Goal: Use online tool/utility: Utilize a website feature to perform a specific function

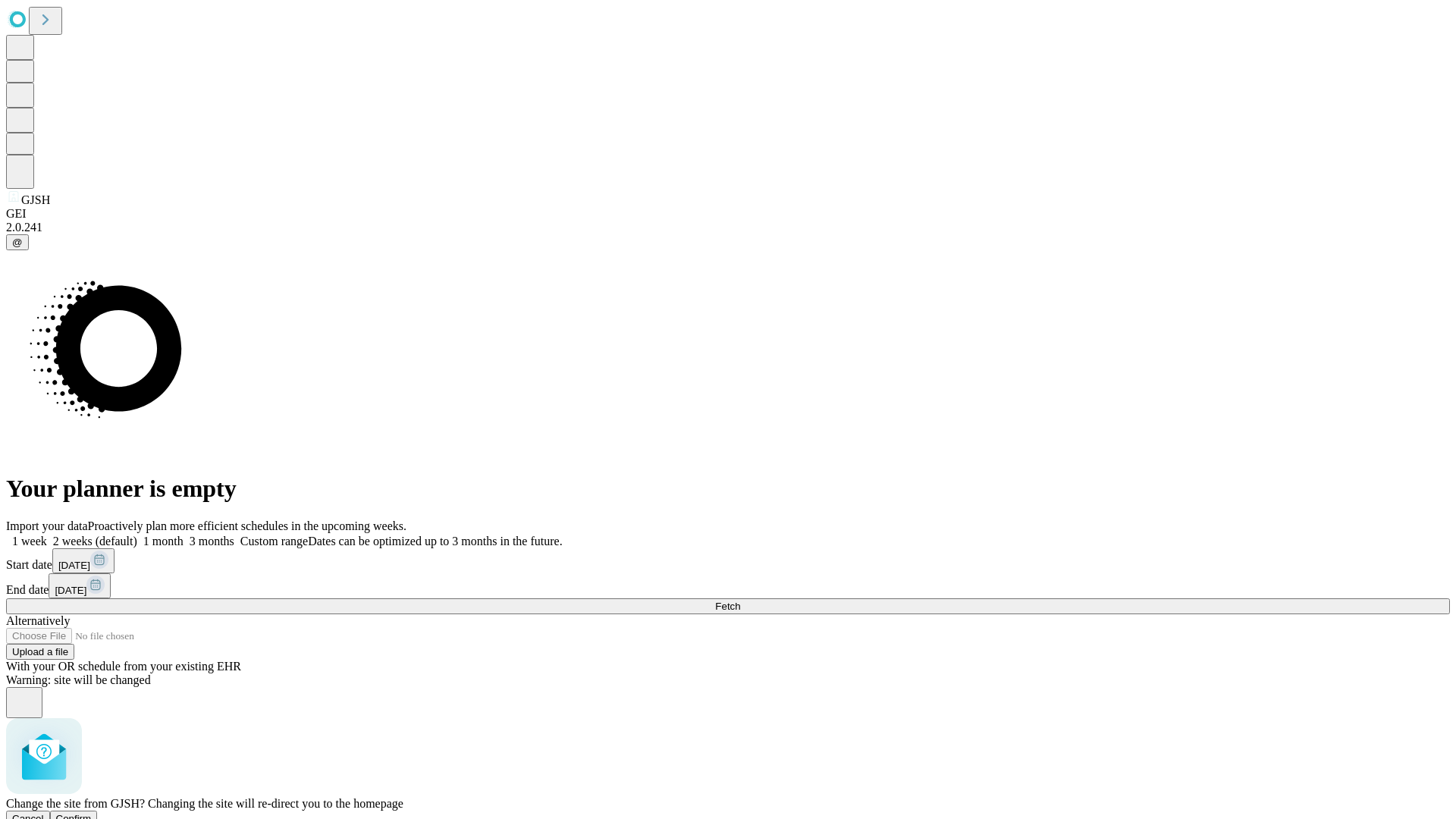
click at [92, 812] on span "Confirm" at bounding box center [74, 818] width 36 height 12
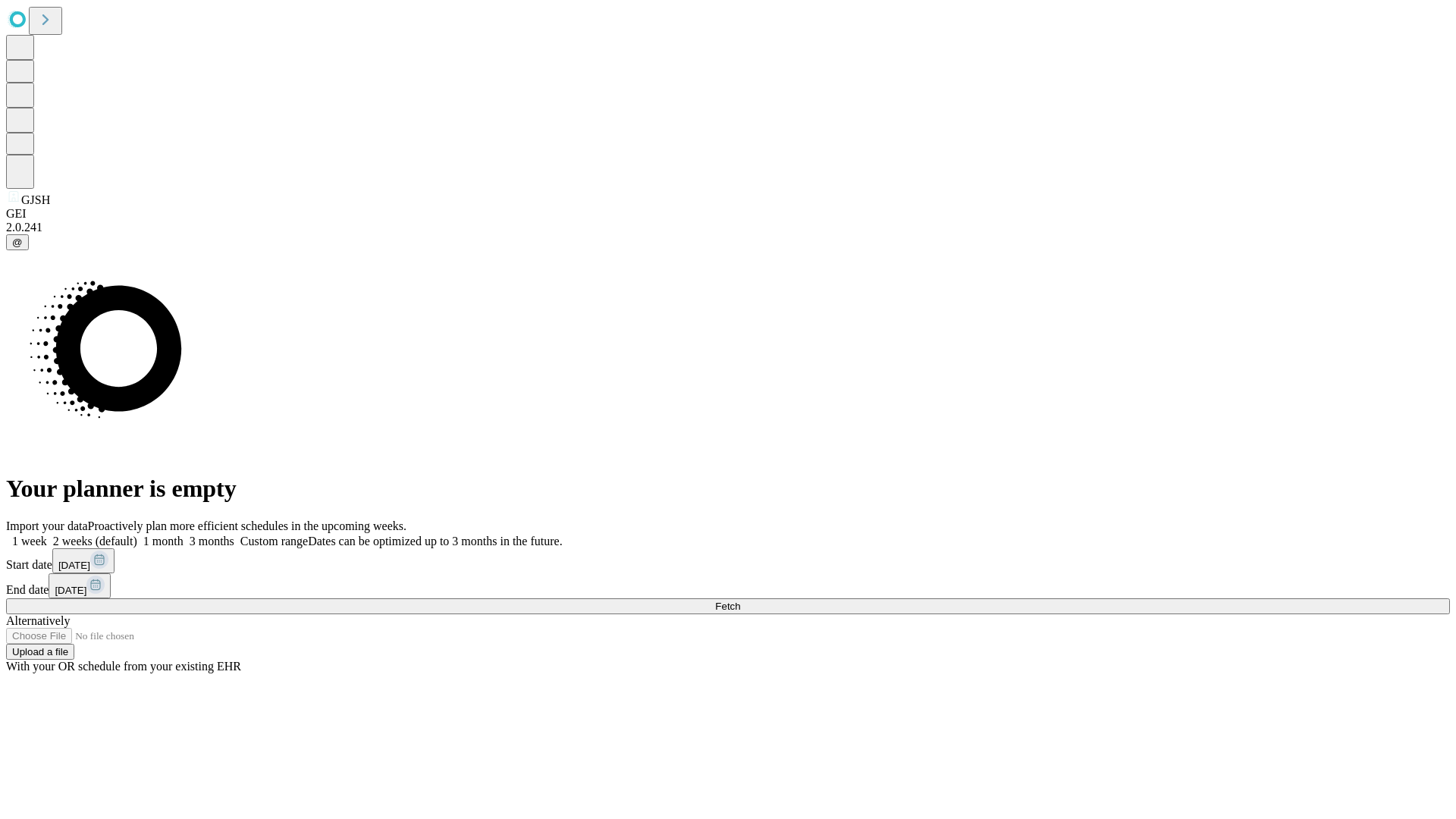
click at [183, 534] on label "1 month" at bounding box center [160, 541] width 46 height 13
click at [740, 600] on span "Fetch" at bounding box center [727, 606] width 25 height 12
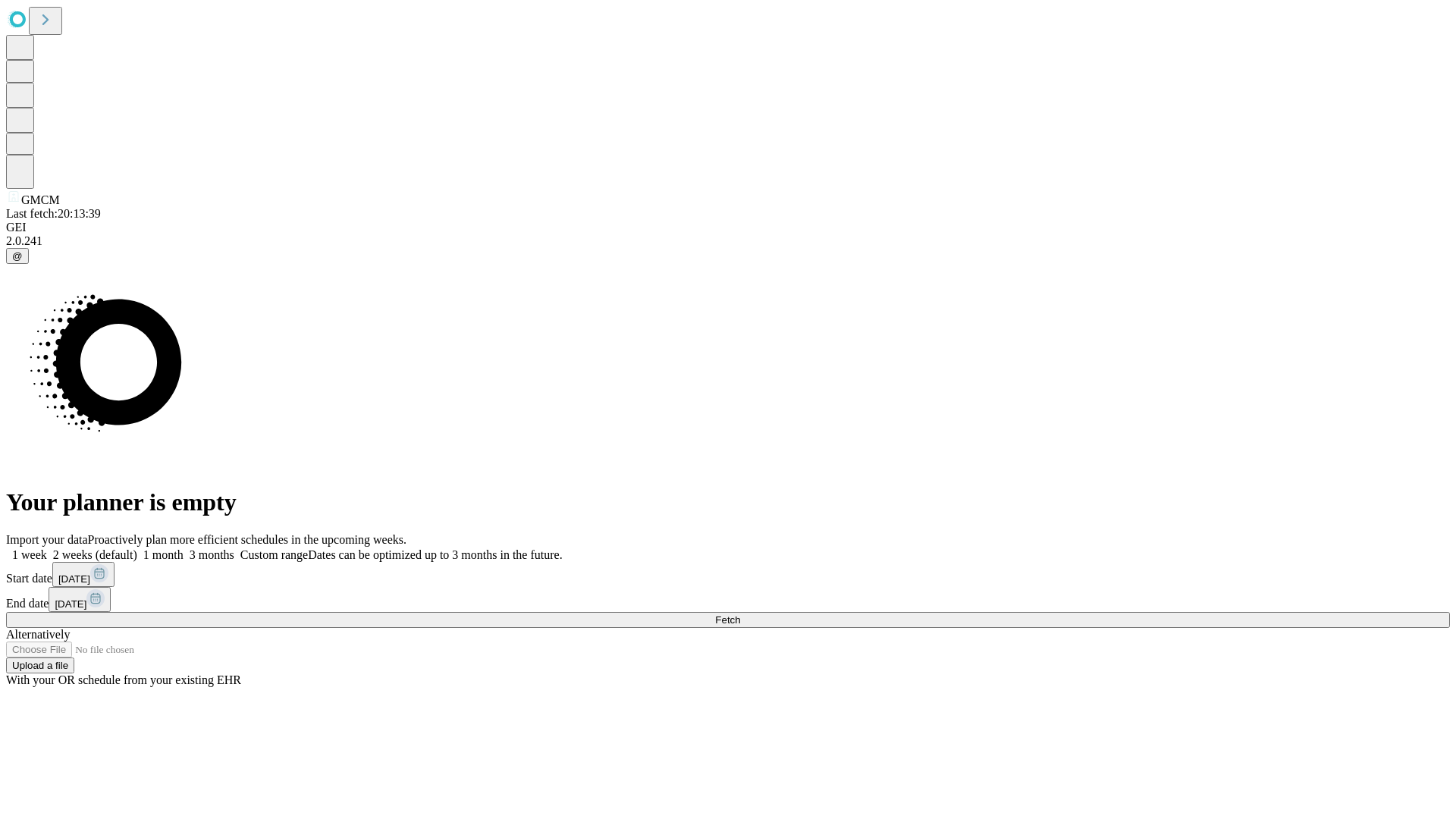
click at [183, 548] on label "1 month" at bounding box center [160, 554] width 46 height 13
click at [740, 614] on span "Fetch" at bounding box center [727, 620] width 25 height 12
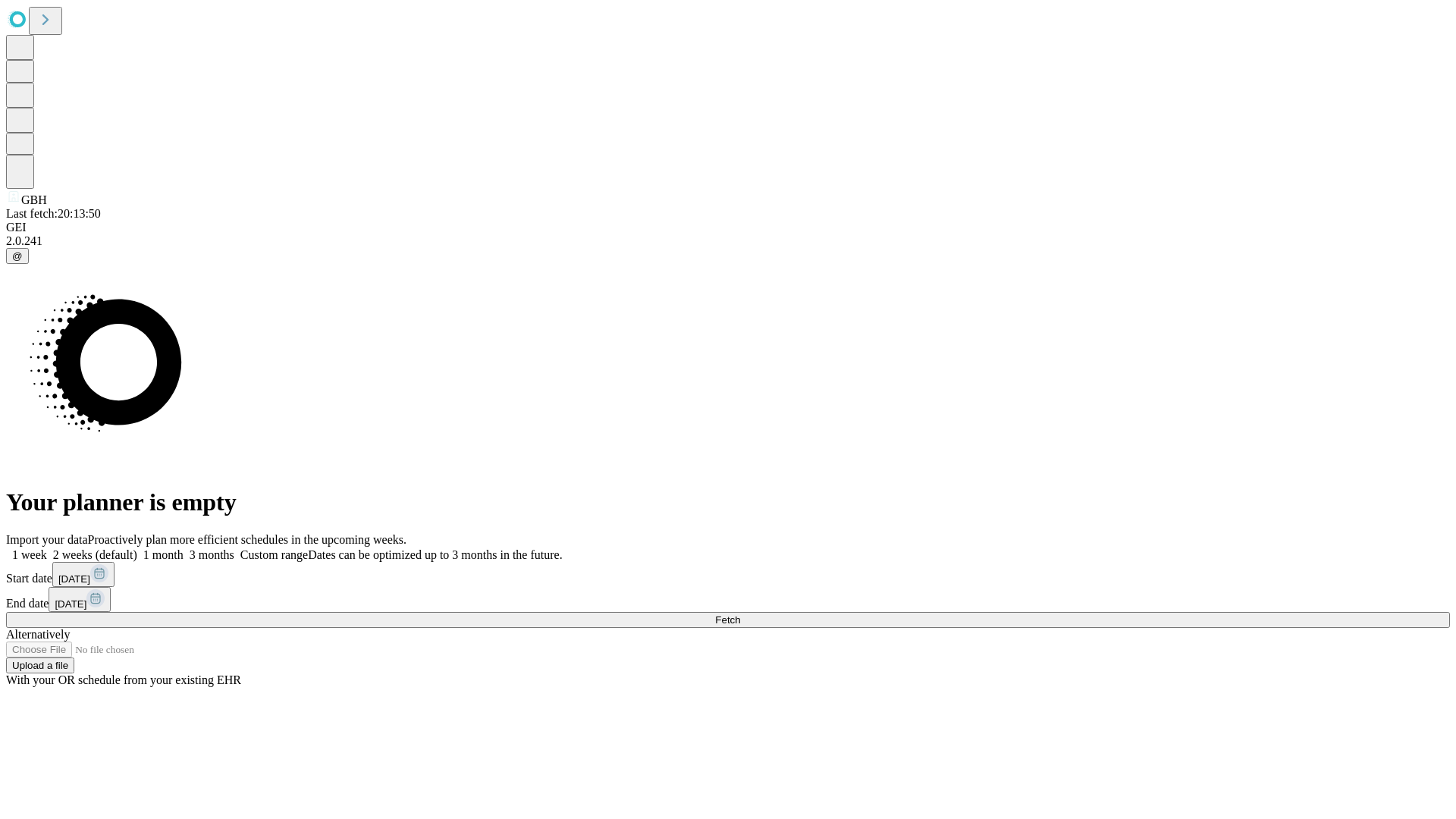
click at [183, 548] on label "1 month" at bounding box center [160, 554] width 46 height 13
click at [740, 614] on span "Fetch" at bounding box center [727, 620] width 25 height 12
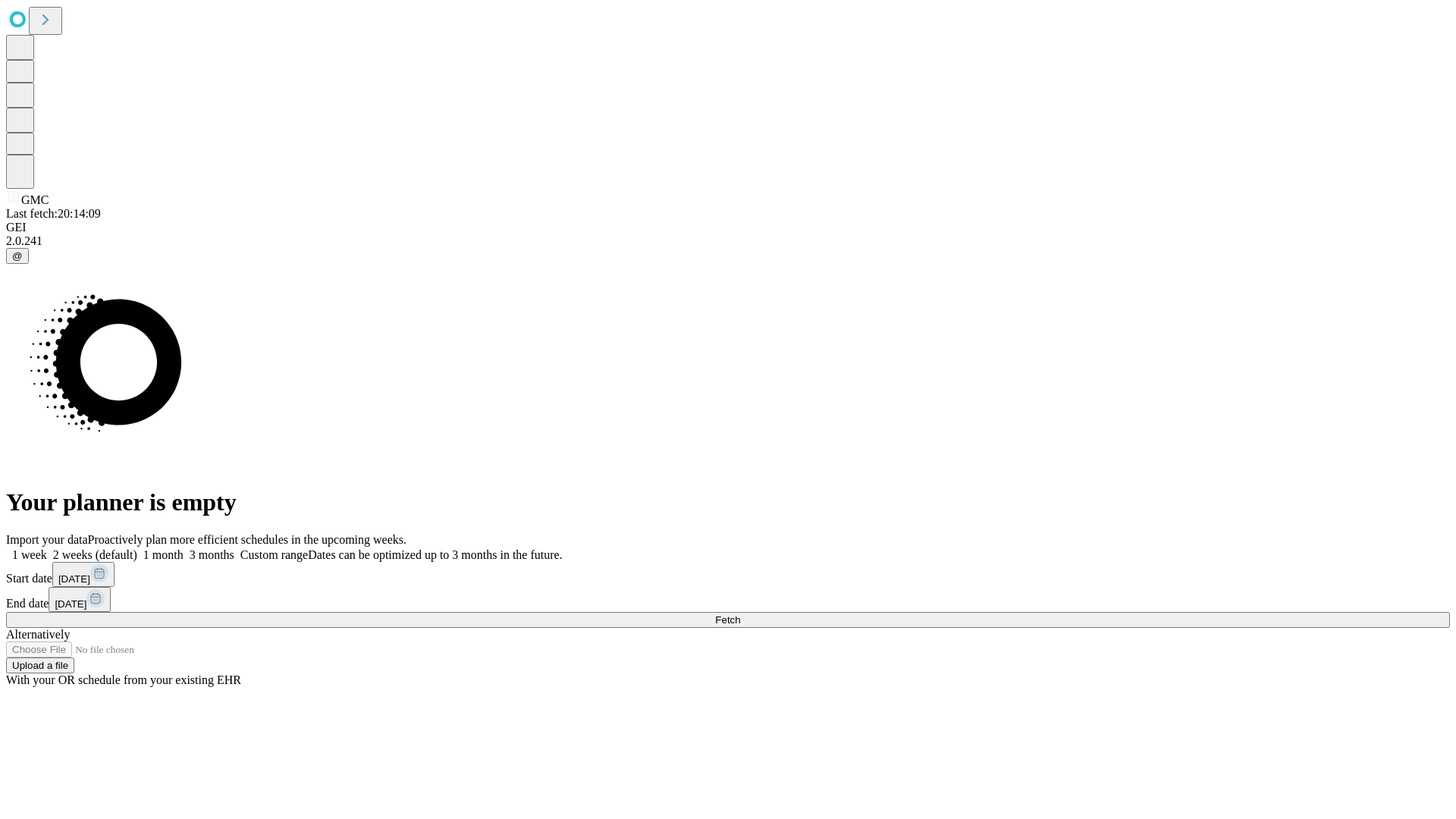
click at [740, 614] on span "Fetch" at bounding box center [727, 620] width 25 height 12
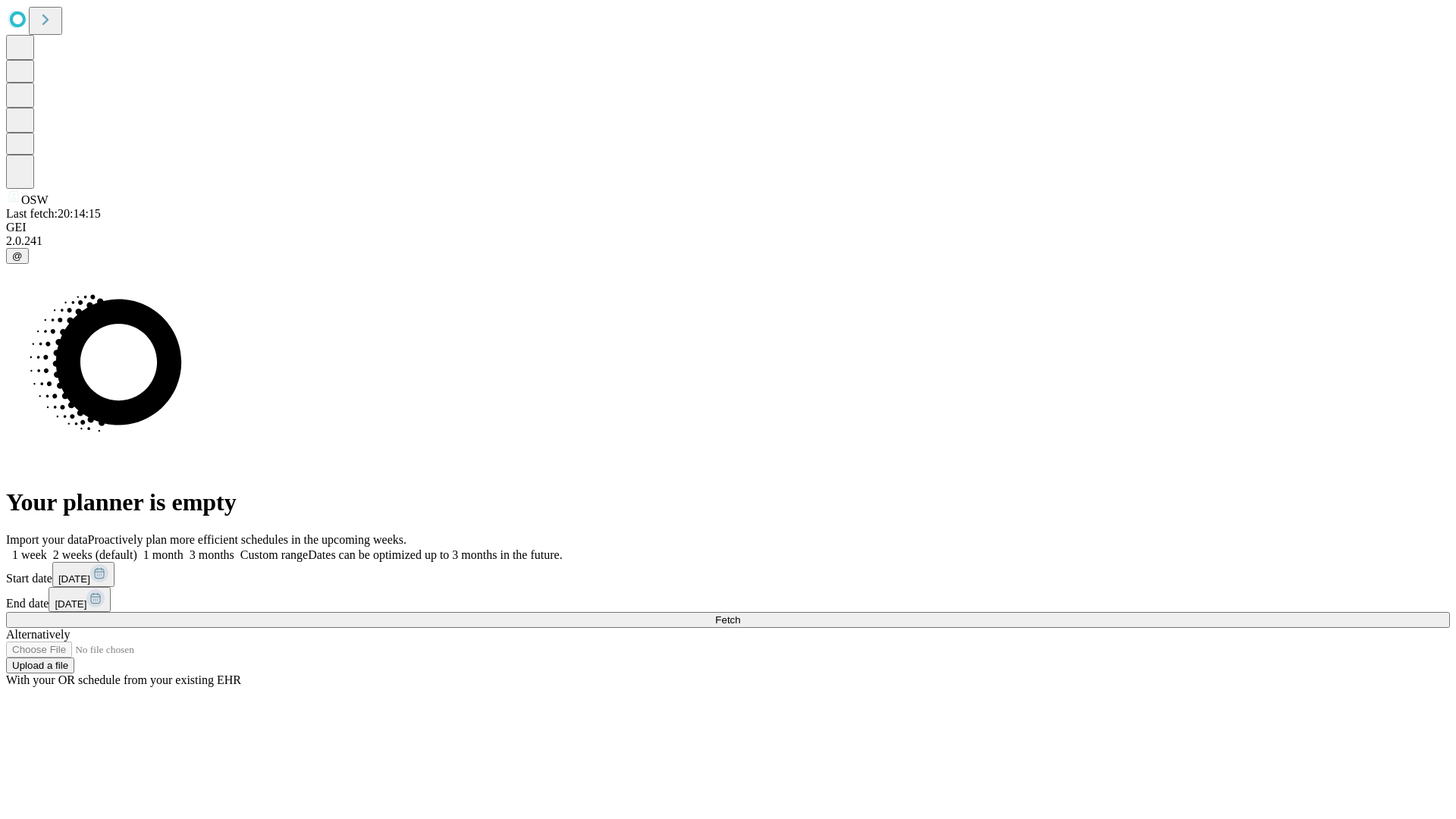
click at [183, 548] on label "1 month" at bounding box center [160, 554] width 46 height 13
click at [740, 614] on span "Fetch" at bounding box center [727, 620] width 25 height 12
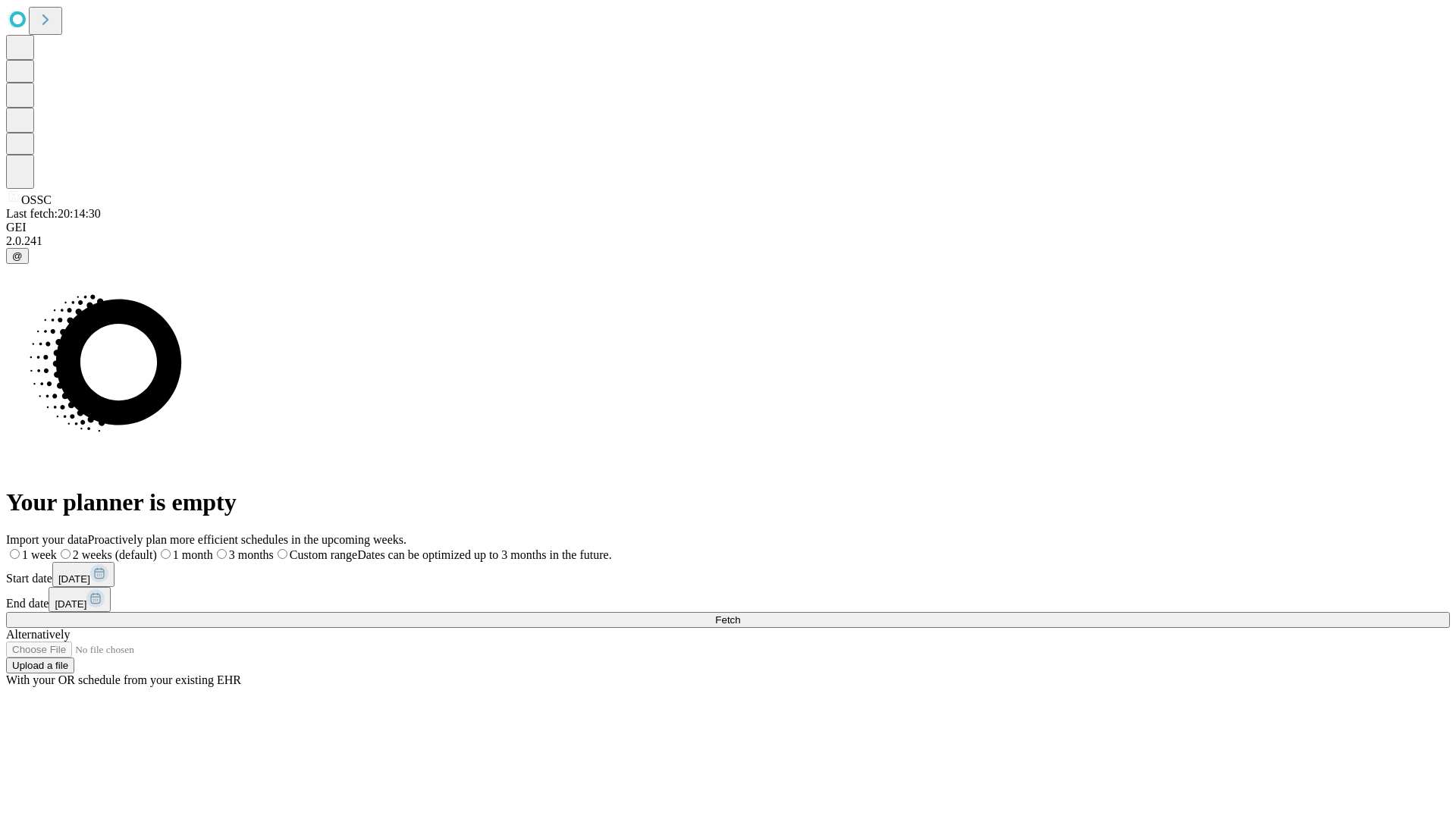
click at [740, 614] on span "Fetch" at bounding box center [727, 620] width 25 height 12
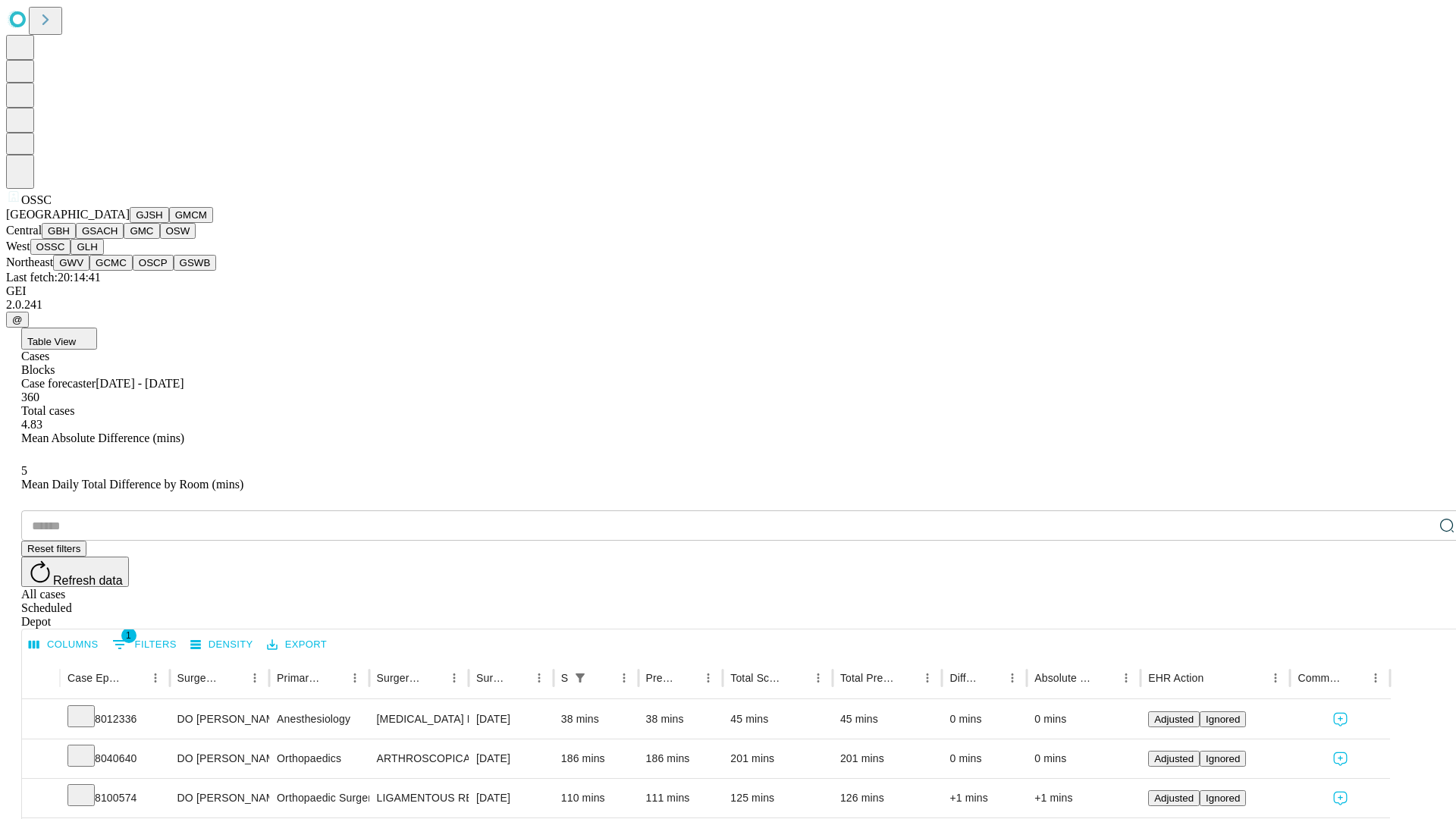
click at [103, 255] on button "GLH" at bounding box center [86, 246] width 32 height 16
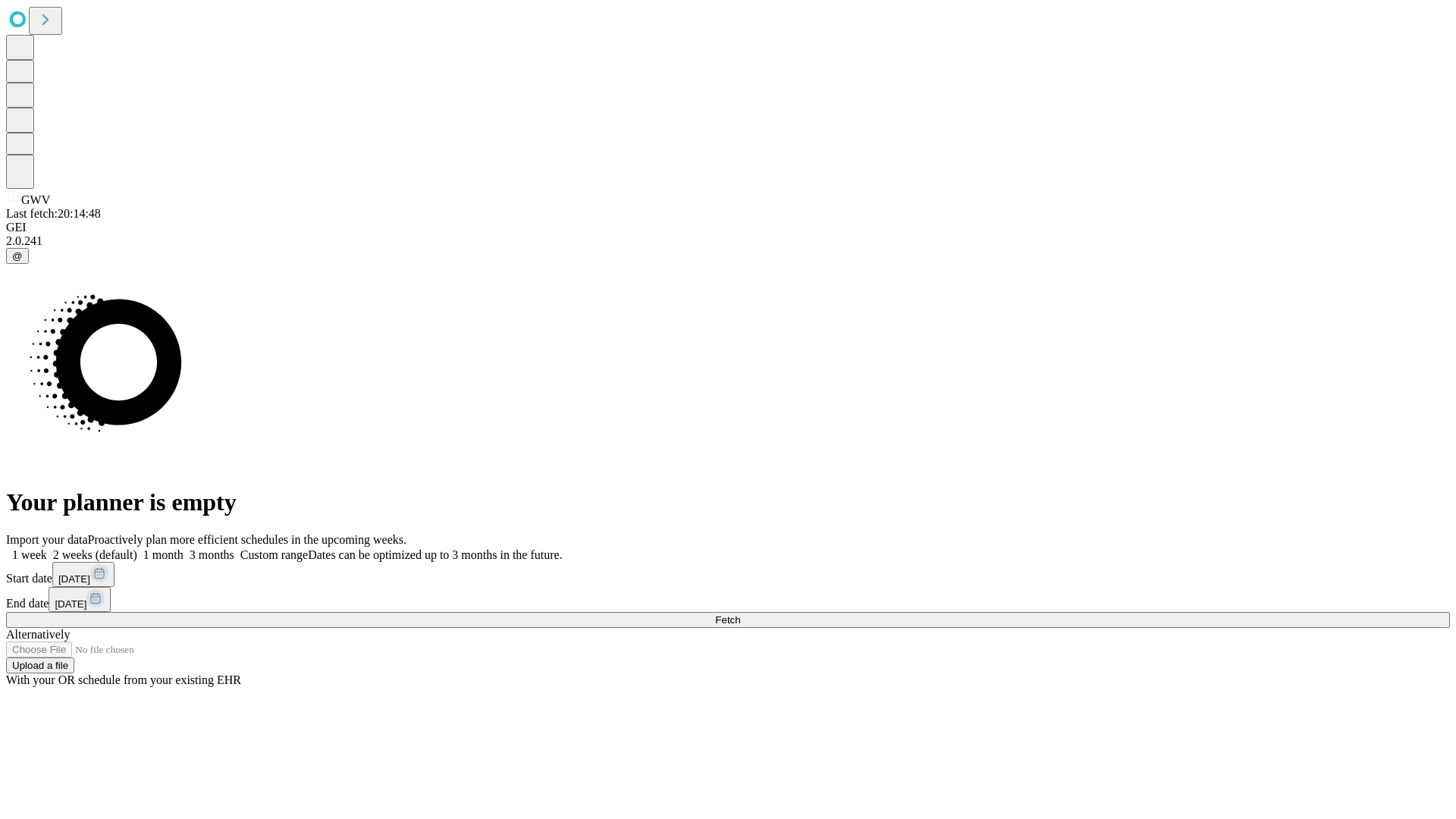
click at [183, 548] on label "1 month" at bounding box center [160, 554] width 46 height 13
click at [740, 614] on span "Fetch" at bounding box center [727, 620] width 25 height 12
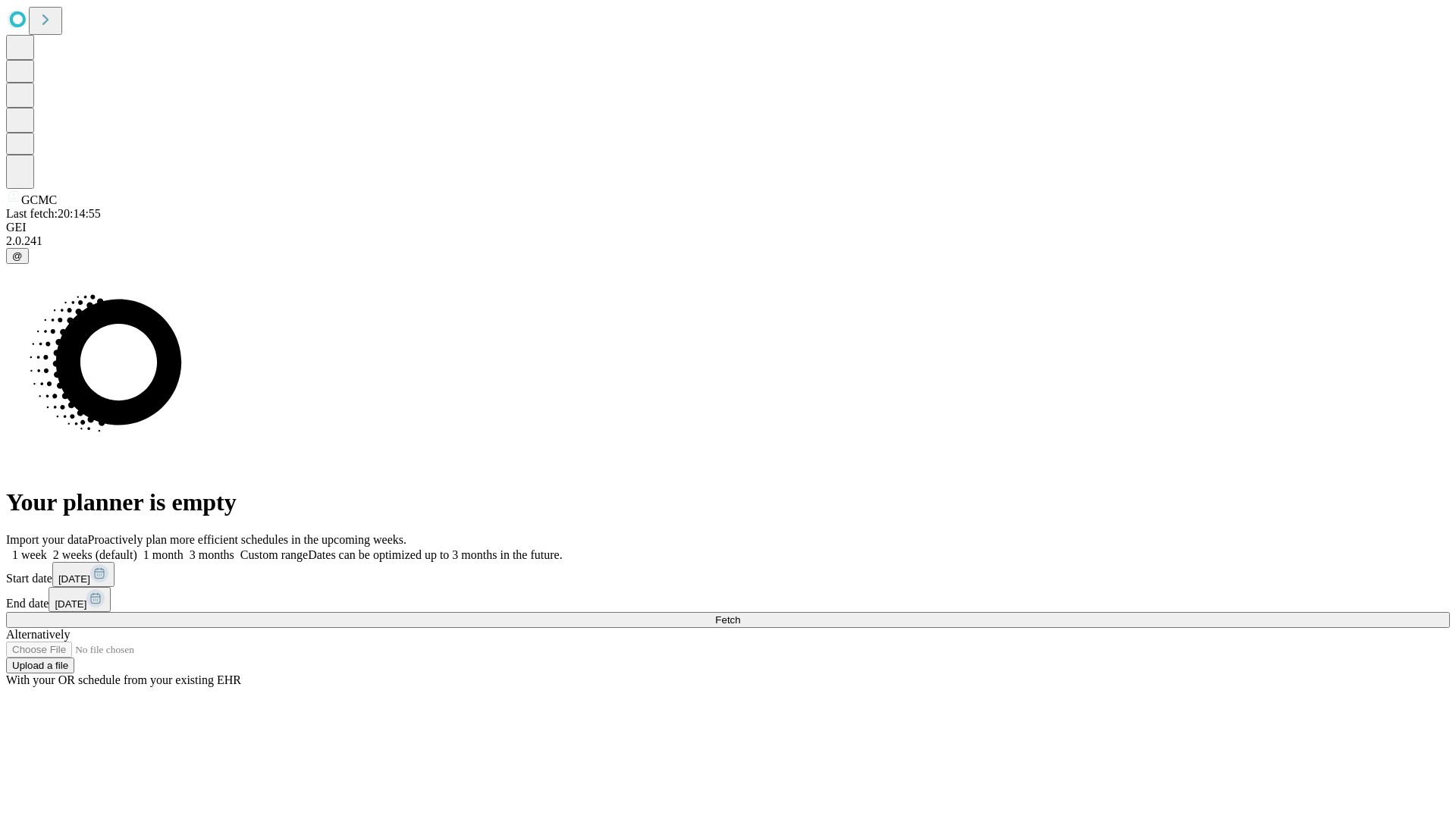
click at [183, 548] on label "1 month" at bounding box center [160, 554] width 46 height 13
click at [740, 614] on span "Fetch" at bounding box center [727, 620] width 25 height 12
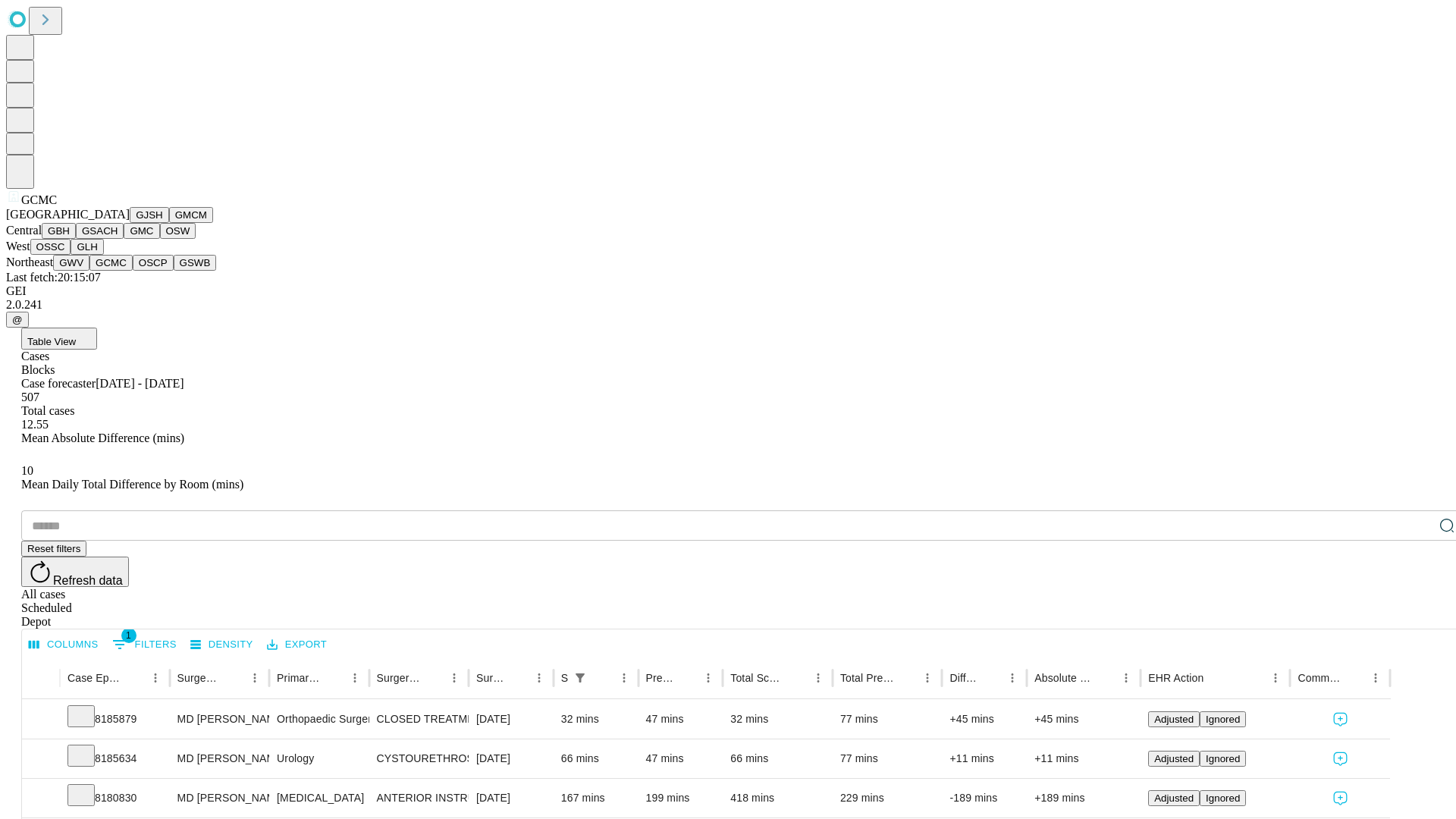
click at [133, 271] on button "OSCP" at bounding box center [153, 262] width 41 height 16
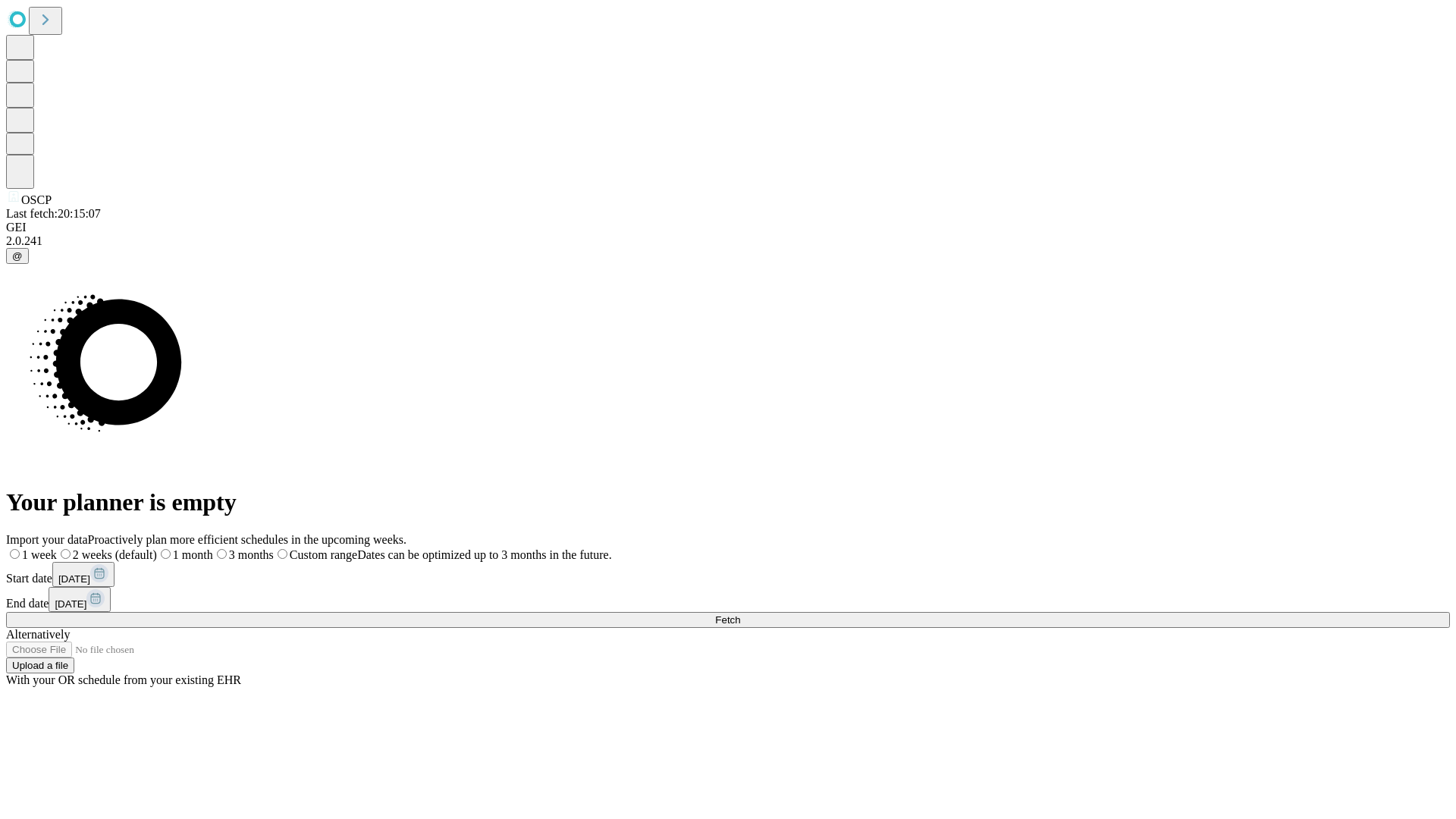
click at [213, 548] on label "1 month" at bounding box center [185, 554] width 56 height 13
click at [740, 614] on span "Fetch" at bounding box center [727, 620] width 25 height 12
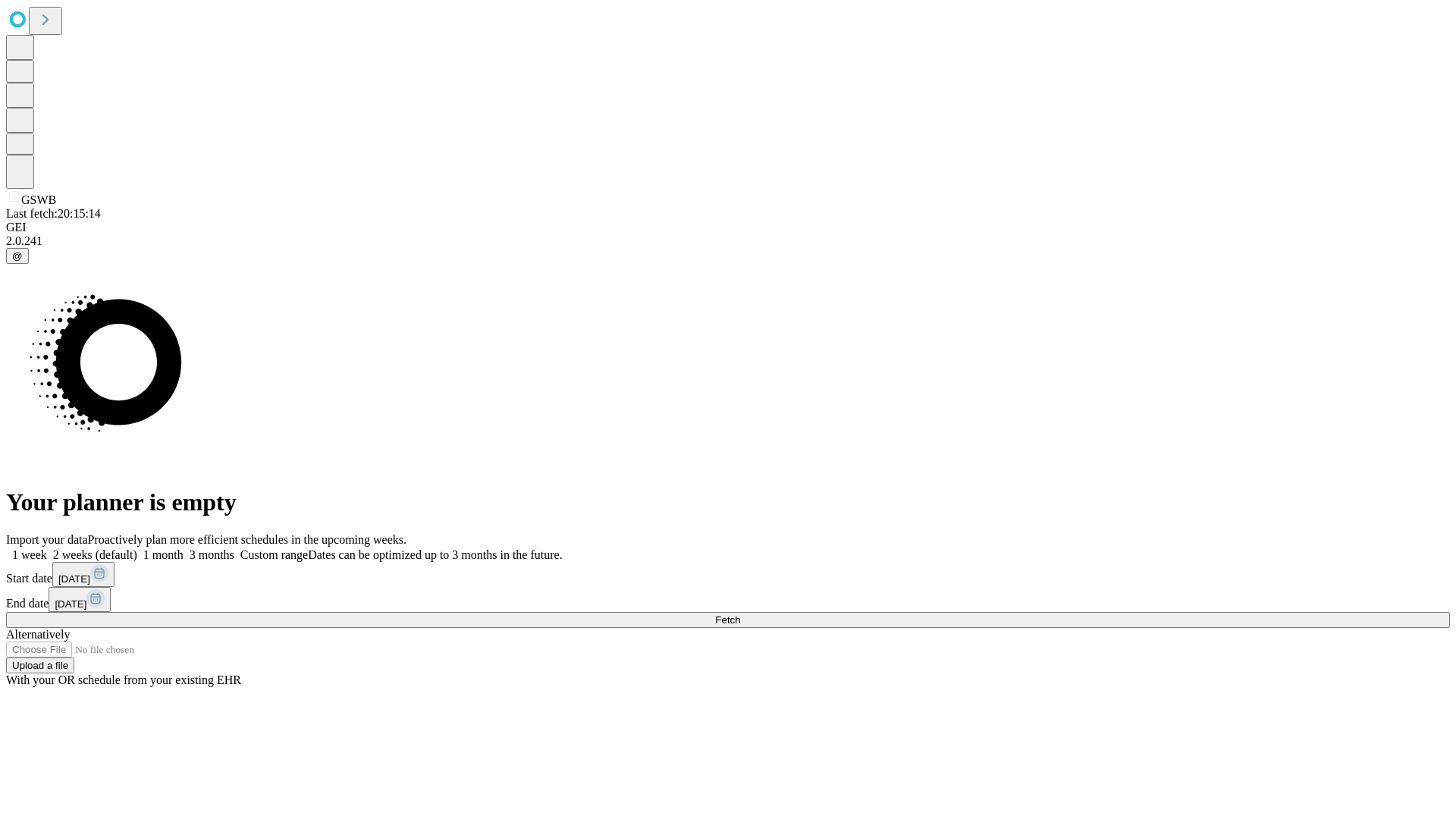
click at [183, 548] on label "1 month" at bounding box center [160, 554] width 46 height 13
click at [740, 614] on span "Fetch" at bounding box center [727, 620] width 25 height 12
